Goal: Information Seeking & Learning: Check status

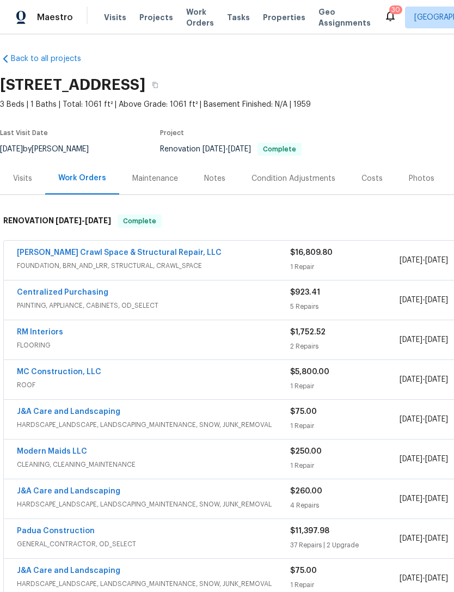
scroll to position [3, 0]
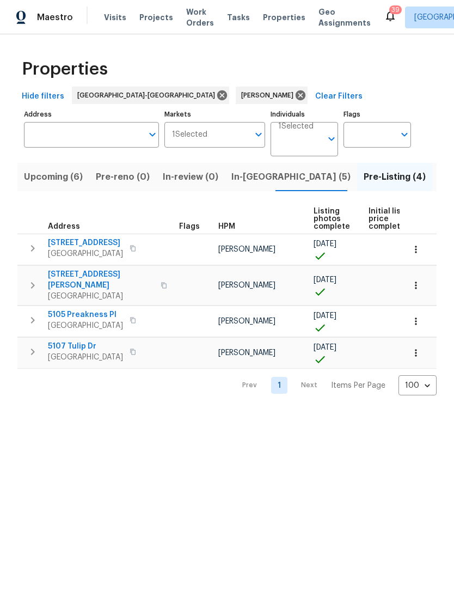
click at [439, 177] on span "Listed (13)" at bounding box center [461, 176] width 45 height 15
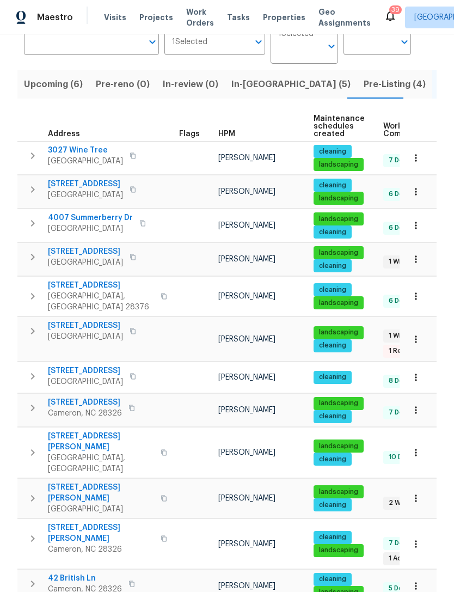
click at [76, 522] on span "[STREET_ADDRESS][PERSON_NAME]" at bounding box center [101, 533] width 106 height 22
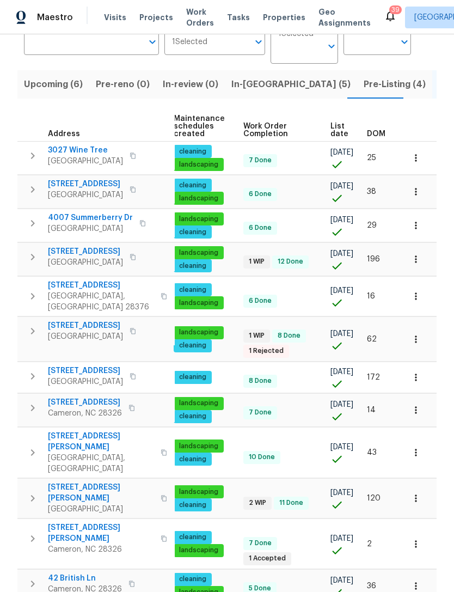
scroll to position [0, 140]
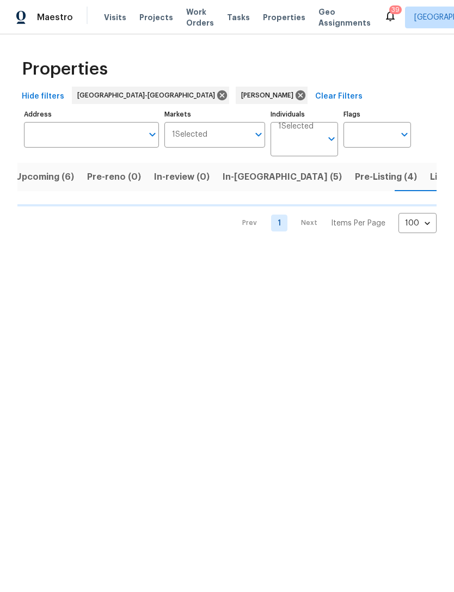
scroll to position [0, 21]
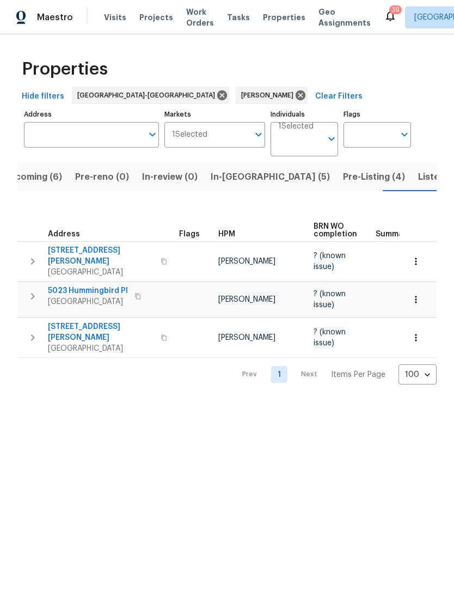
click at [418, 177] on span "Listed (13)" at bounding box center [440, 176] width 45 height 15
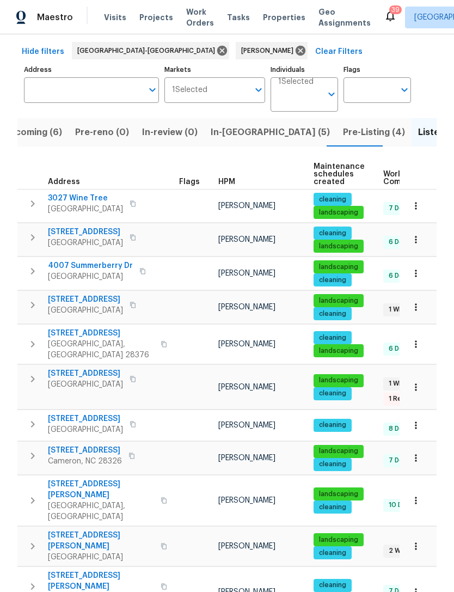
click at [101, 372] on span "5019 Woodspring Dr" at bounding box center [85, 373] width 75 height 11
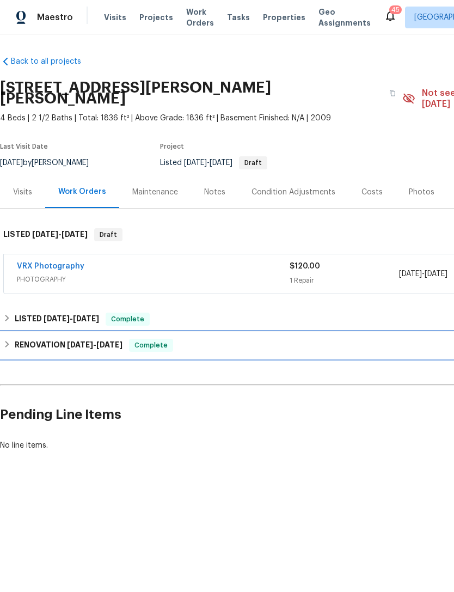
click at [109, 341] on span "10/9/25" at bounding box center [109, 345] width 26 height 8
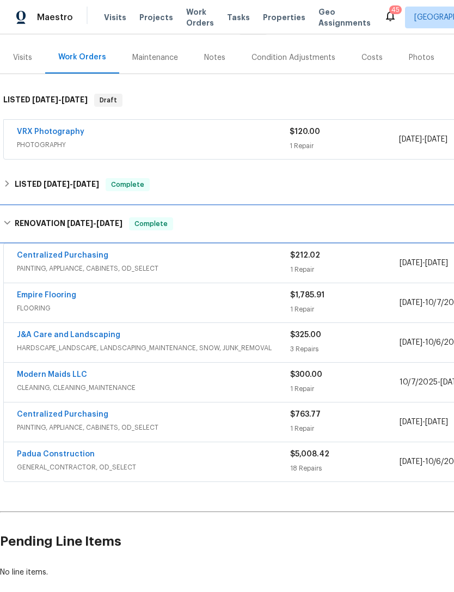
scroll to position [136, 0]
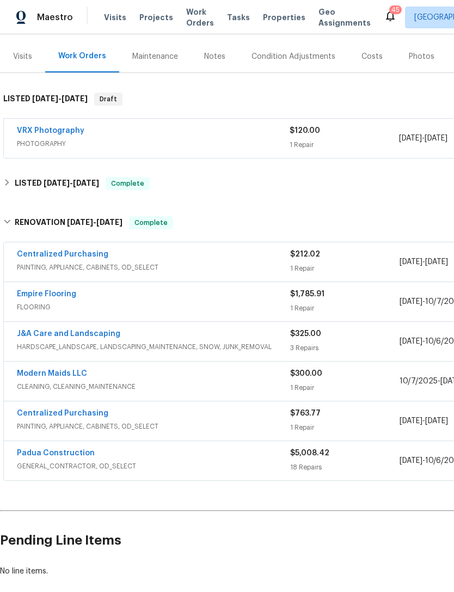
click at [60, 290] on link "Empire Flooring" at bounding box center [46, 294] width 59 height 8
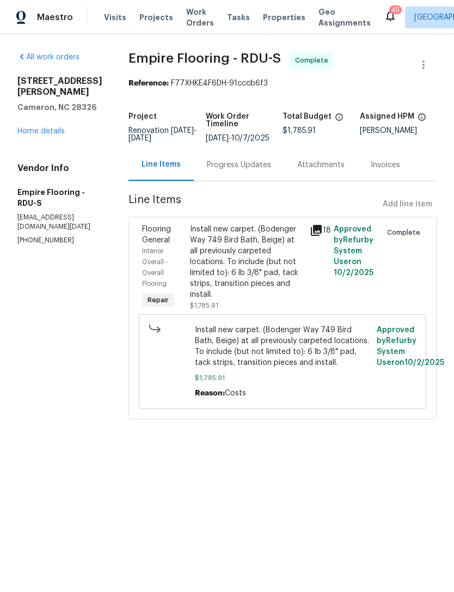
click at [263, 179] on div "Progress Updates" at bounding box center [239, 165] width 90 height 32
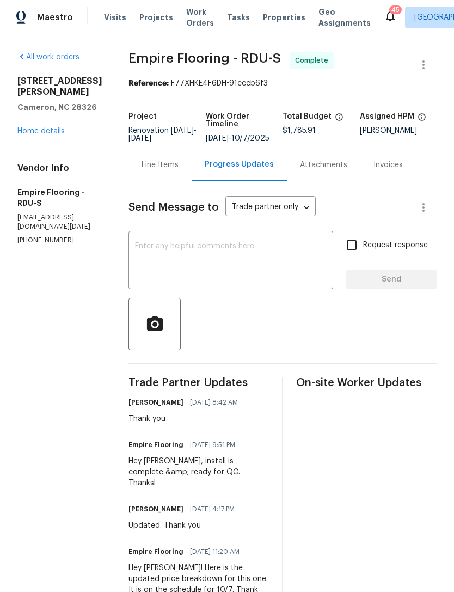
click at [32, 127] on link "Home details" at bounding box center [40, 131] width 47 height 8
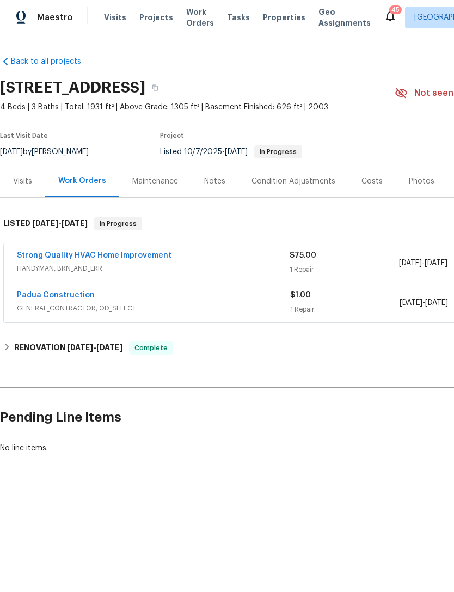
click at [70, 296] on link "Padua Construction" at bounding box center [56, 295] width 78 height 8
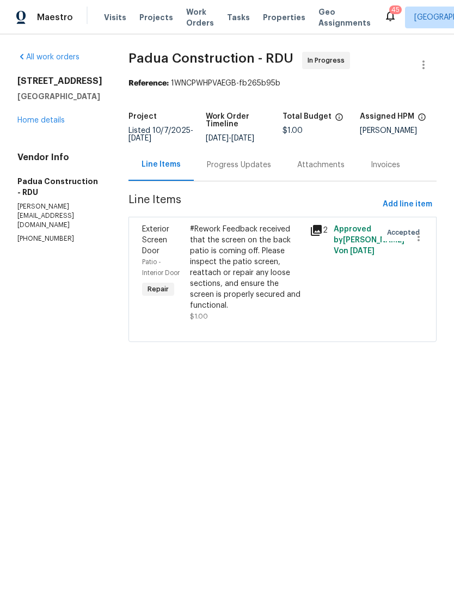
click at [311, 228] on icon at bounding box center [316, 230] width 11 height 11
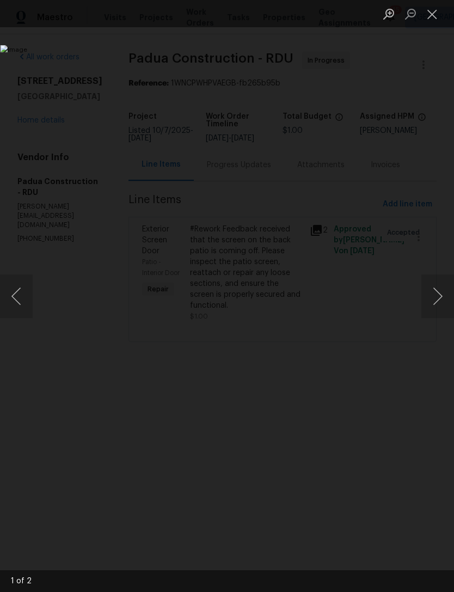
click at [443, 296] on button "Next image" at bounding box center [437, 296] width 33 height 44
click at [443, 298] on button "Next image" at bounding box center [437, 296] width 33 height 44
click at [443, 296] on button "Next image" at bounding box center [437, 296] width 33 height 44
click at [436, 19] on button "Close lightbox" at bounding box center [432, 13] width 22 height 19
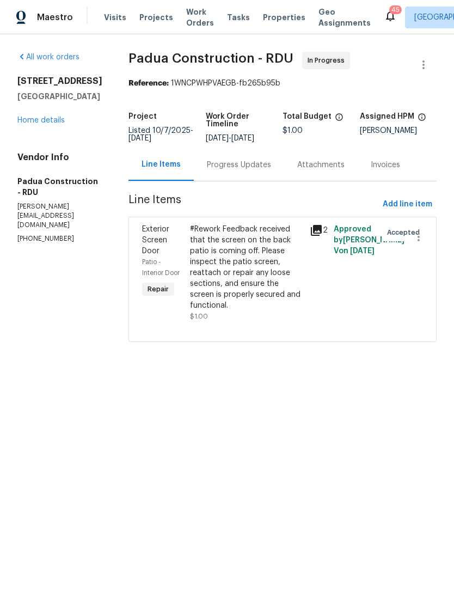
click at [40, 124] on link "Home details" at bounding box center [40, 120] width 47 height 8
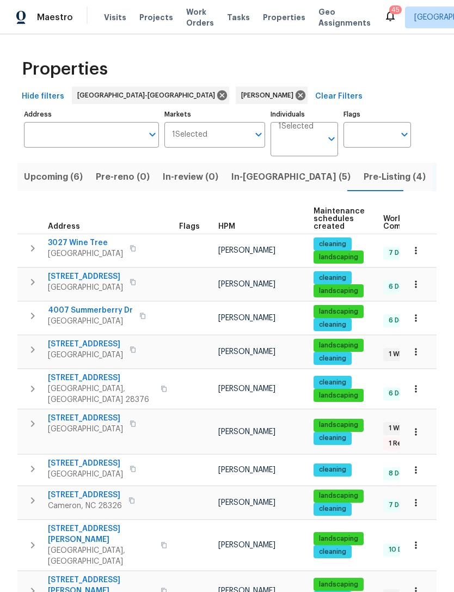
click at [48, 179] on span "Upcoming (6)" at bounding box center [53, 176] width 59 height 15
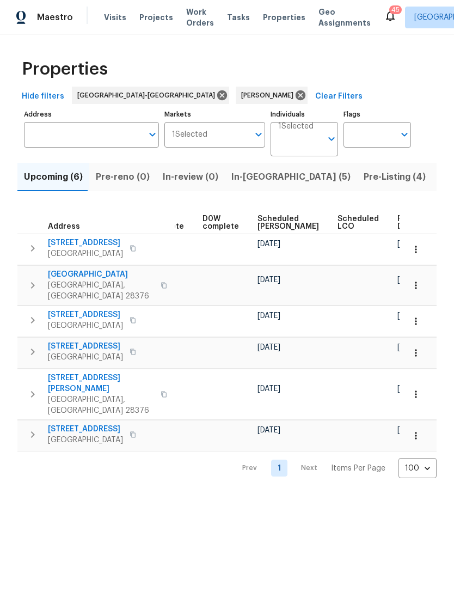
scroll to position [0, 273]
click at [272, 222] on span "Scheduled [PERSON_NAME]" at bounding box center [289, 222] width 62 height 15
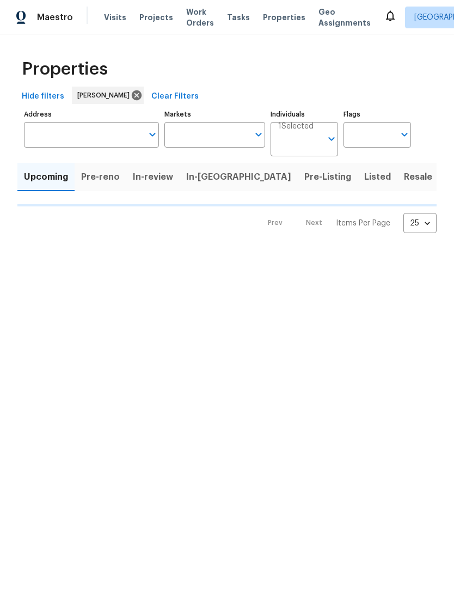
type input "100"
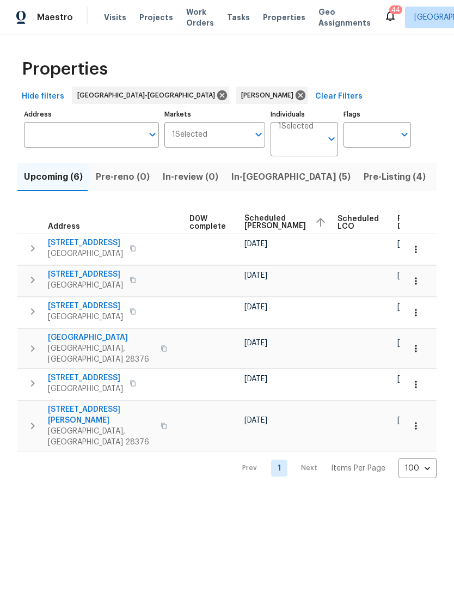
scroll to position [0, 286]
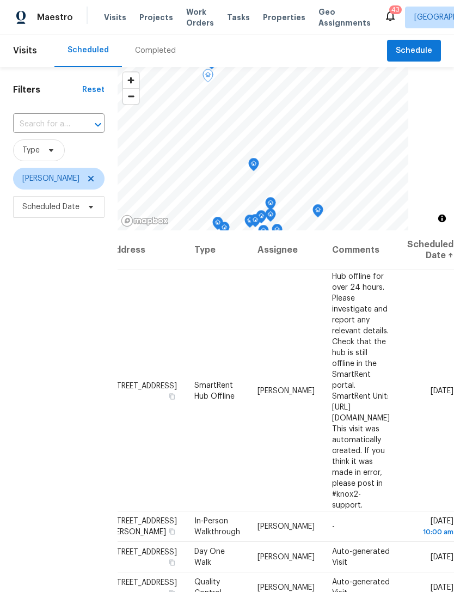
scroll to position [0, 99]
click at [341, 511] on td "-" at bounding box center [360, 526] width 75 height 30
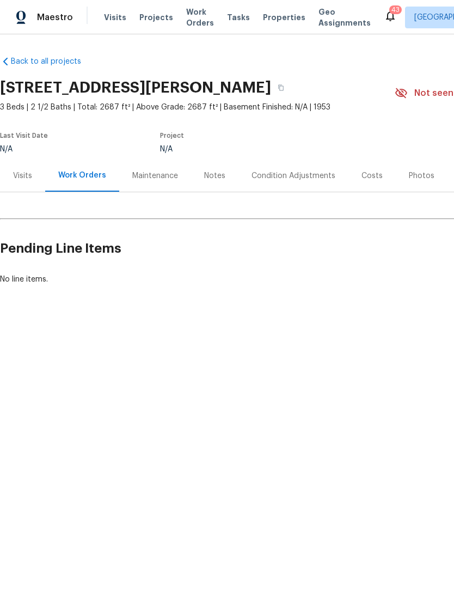
click at [215, 175] on div "Notes" at bounding box center [214, 175] width 21 height 11
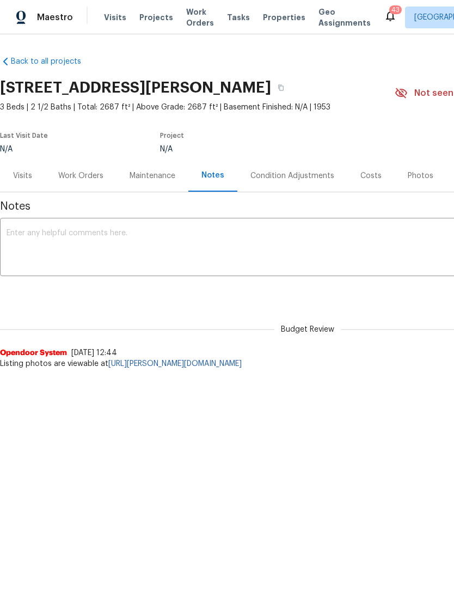
click at [242, 362] on link "[URL][PERSON_NAME][DOMAIN_NAME]" at bounding box center [174, 364] width 133 height 8
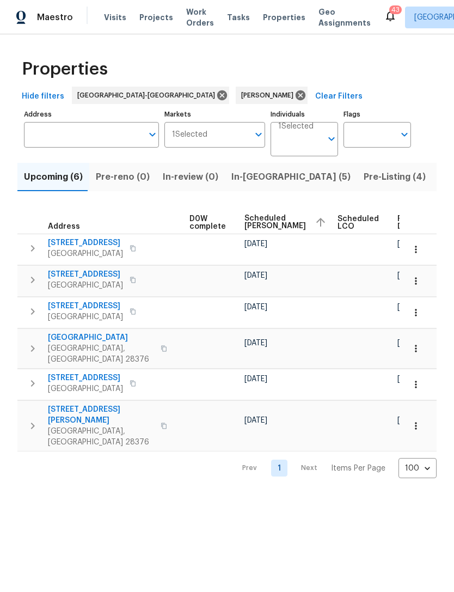
click at [419, 246] on icon "button" at bounding box center [415, 249] width 11 height 11
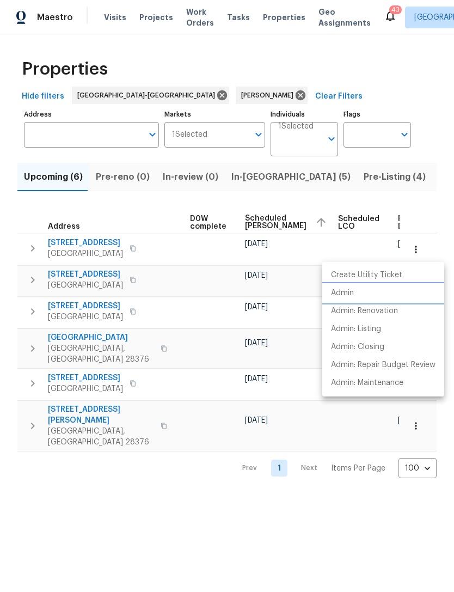
click at [348, 287] on li "Admin" at bounding box center [383, 293] width 122 height 18
